Goal: Task Accomplishment & Management: Manage account settings

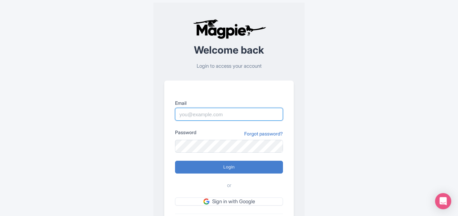
click at [205, 120] on input "Email" at bounding box center [229, 114] width 108 height 13
type input "[EMAIL_ADDRESS][DOMAIN_NAME]"
click at [233, 117] on input "anket@raynatours.com" at bounding box center [229, 114] width 108 height 13
click at [192, 116] on input "[EMAIL_ADDRESS][DOMAIN_NAME]" at bounding box center [229, 114] width 108 height 13
click at [240, 113] on input "[EMAIL_ADDRESS][DOMAIN_NAME]" at bounding box center [229, 114] width 108 height 13
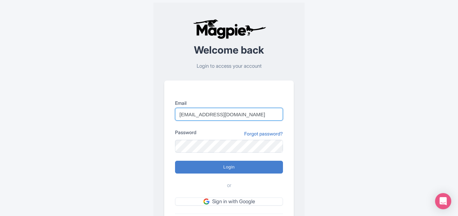
click at [244, 109] on input "anket@raynatours.com" at bounding box center [229, 114] width 108 height 13
click at [232, 119] on input "anket@raynatours.com" at bounding box center [229, 114] width 108 height 13
click at [236, 114] on input "anket@raynatours.com" at bounding box center [229, 114] width 108 height 13
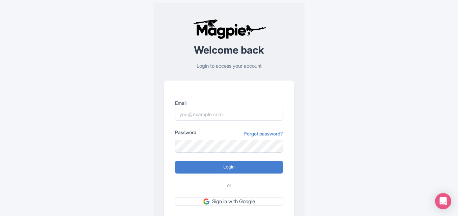
click at [147, 112] on div "Error Please login to continue Welcome back Login to access your account Email …" at bounding box center [228, 131] width 431 height 263
click at [223, 120] on input "Email" at bounding box center [229, 114] width 108 height 13
type input "anket@raynatours.com"
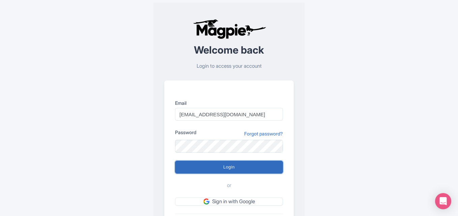
click at [225, 165] on input "Login" at bounding box center [229, 167] width 108 height 13
type input "Logging in..."
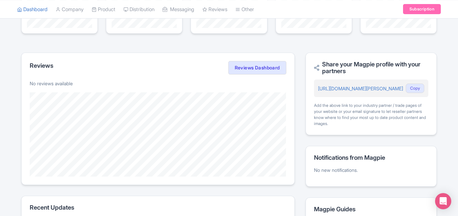
scroll to position [270, 0]
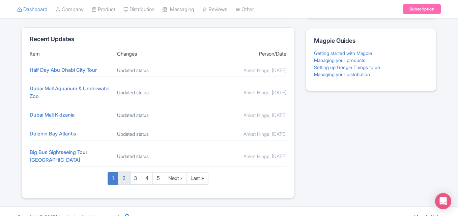
click at [123, 174] on link "2" at bounding box center [124, 178] width 12 height 12
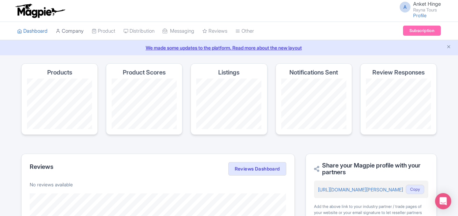
click at [72, 33] on link "Company" at bounding box center [70, 31] width 28 height 19
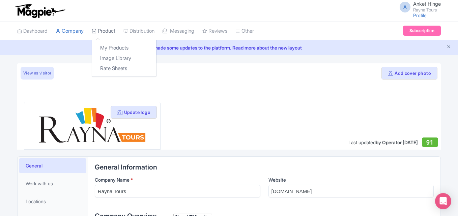
click at [104, 28] on link "Product" at bounding box center [104, 31] width 24 height 19
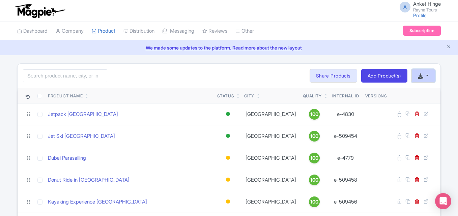
click at [425, 76] on button "button" at bounding box center [423, 75] width 24 height 13
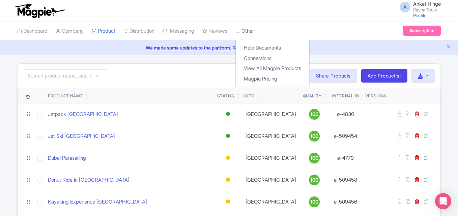
click at [254, 30] on link "Other" at bounding box center [244, 31] width 19 height 19
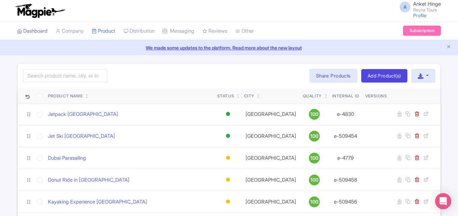
click at [31, 33] on link "Dashboard" at bounding box center [32, 31] width 30 height 19
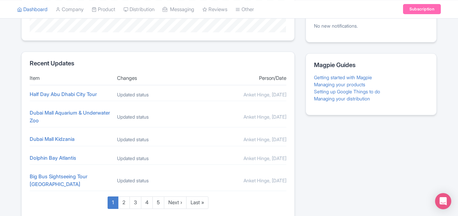
scroll to position [270, 0]
